Goal: Entertainment & Leisure: Browse casually

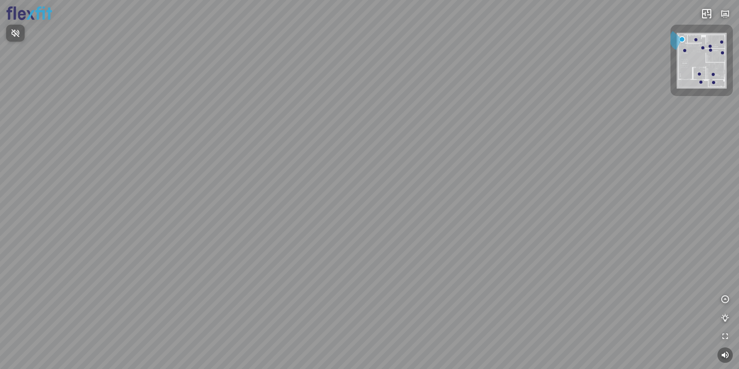
click at [368, 285] on div at bounding box center [369, 184] width 739 height 369
click at [704, 53] on img at bounding box center [702, 61] width 50 height 56
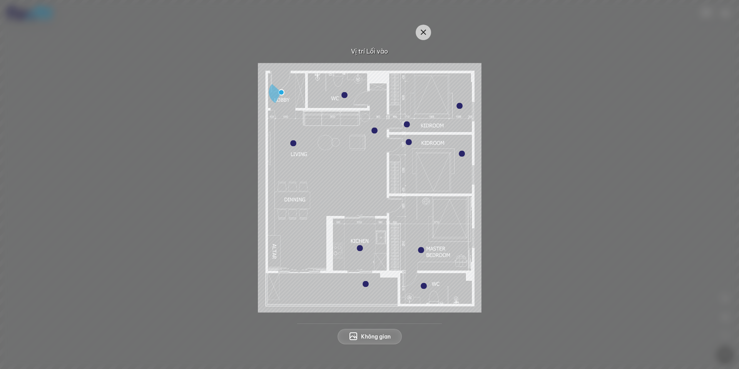
click at [358, 247] on div at bounding box center [360, 248] width 6 height 6
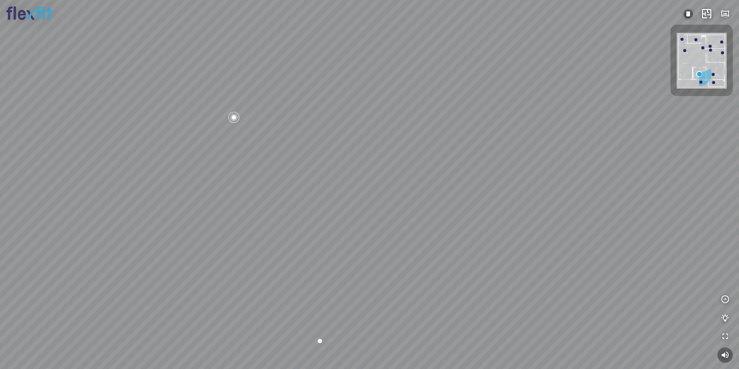
drag, startPoint x: 433, startPoint y: 237, endPoint x: 374, endPoint y: 236, distance: 59.3
click at [379, 237] on div at bounding box center [369, 184] width 739 height 369
drag, startPoint x: 302, startPoint y: 159, endPoint x: 404, endPoint y: 167, distance: 102.0
click at [377, 166] on div at bounding box center [369, 184] width 739 height 369
click at [343, 138] on div at bounding box center [369, 184] width 739 height 369
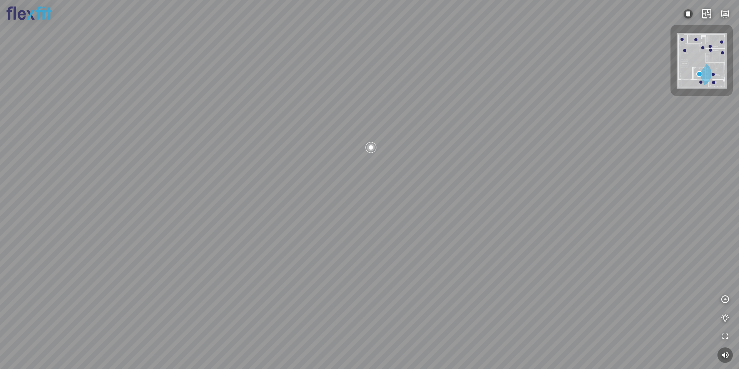
click at [358, 141] on div at bounding box center [369, 184] width 739 height 369
click at [389, 155] on div at bounding box center [369, 184] width 739 height 369
click at [380, 146] on div at bounding box center [377, 148] width 13 height 13
click at [726, 16] on icon "button" at bounding box center [725, 13] width 9 height 9
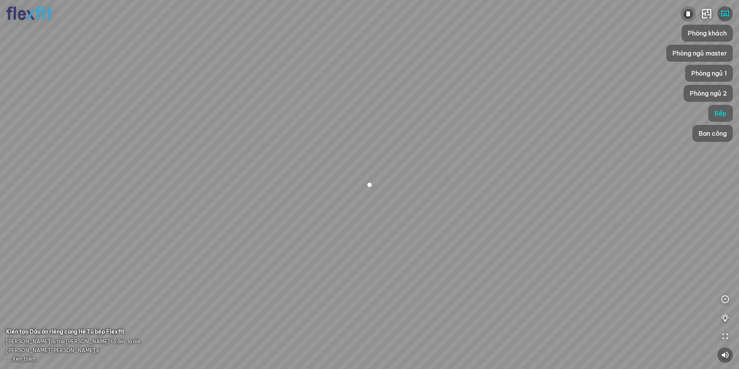
click at [685, 15] on img at bounding box center [688, 13] width 9 height 9
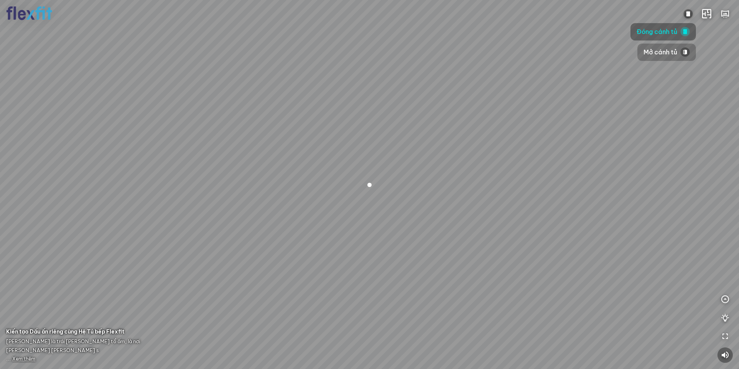
click at [664, 55] on span "Mở cánh tủ" at bounding box center [661, 52] width 34 height 10
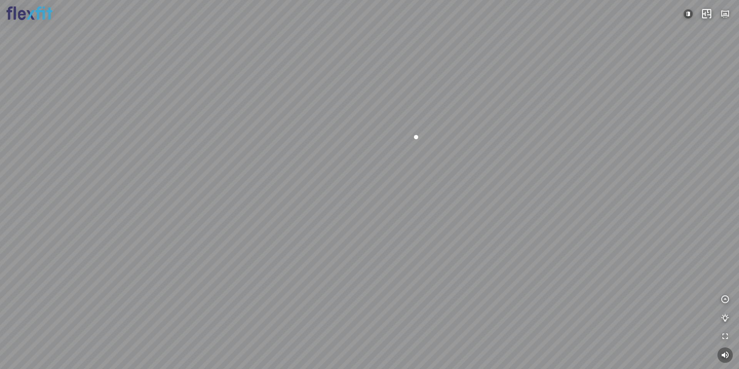
drag, startPoint x: 462, startPoint y: 215, endPoint x: 520, endPoint y: 191, distance: 62.4
click at [520, 191] on div at bounding box center [369, 184] width 739 height 369
